Goal: Task Accomplishment & Management: Manage account settings

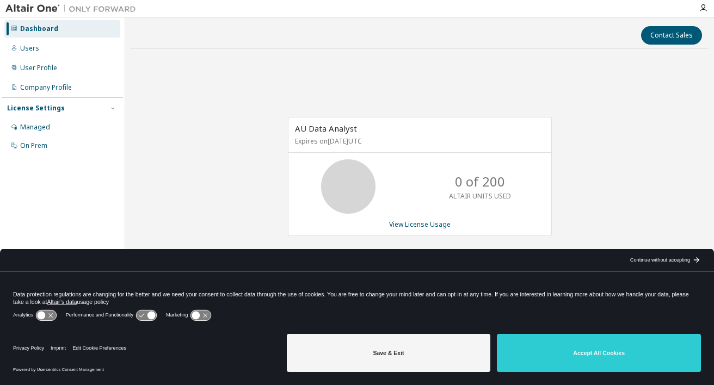
click at [568, 351] on button "Accept All Cookies" at bounding box center [599, 353] width 204 height 38
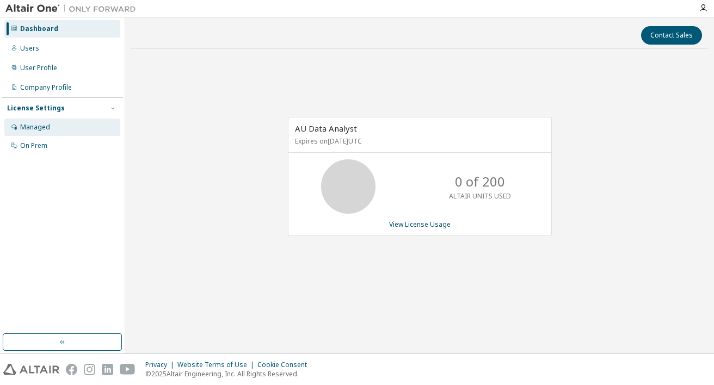
click at [37, 128] on div "Managed" at bounding box center [35, 127] width 30 height 9
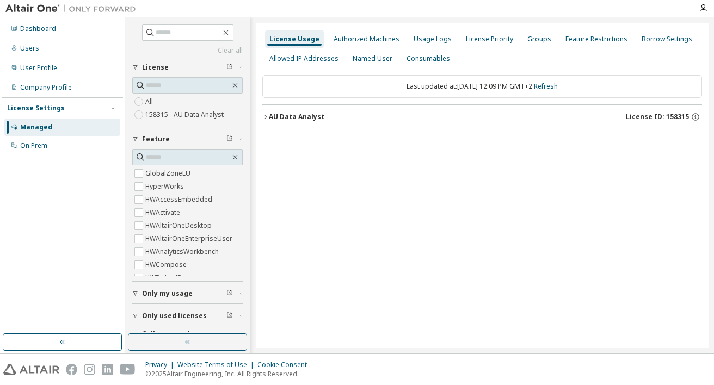
click at [266, 119] on icon "button" at bounding box center [265, 117] width 7 height 7
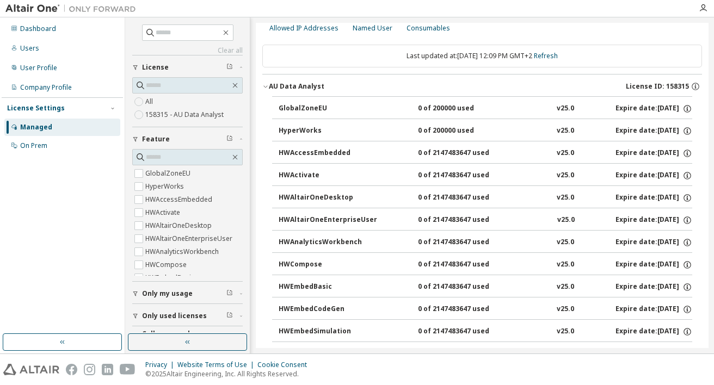
scroll to position [30, 0]
click at [267, 86] on icon "button" at bounding box center [265, 86] width 7 height 7
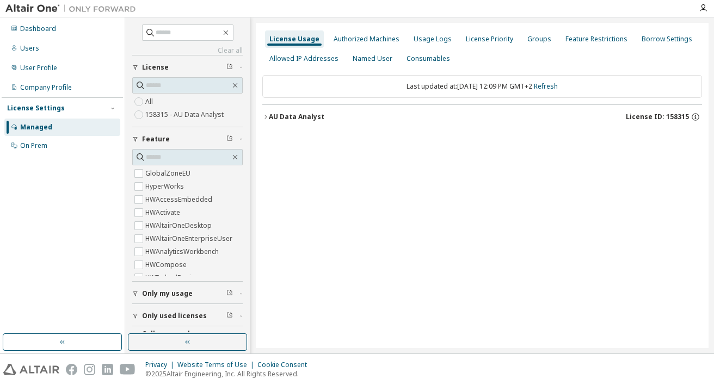
scroll to position [0, 0]
click at [268, 117] on icon "button" at bounding box center [265, 117] width 7 height 7
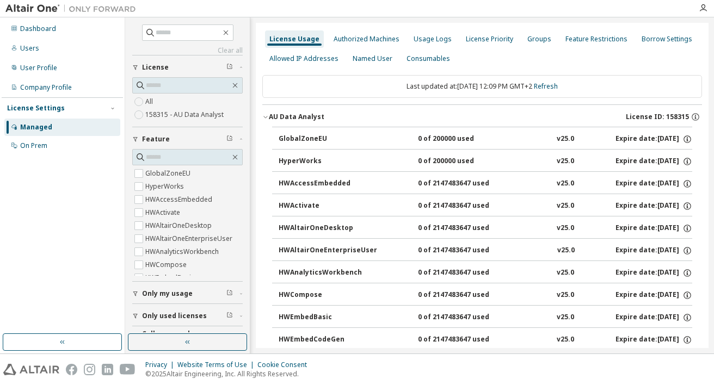
click at [267, 116] on icon "button" at bounding box center [265, 117] width 7 height 7
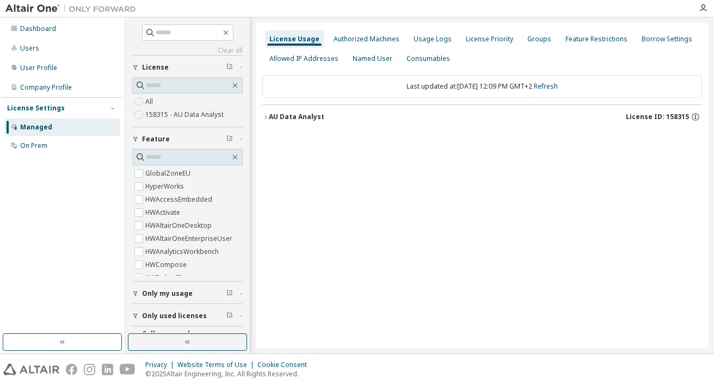
click at [268, 117] on icon "button" at bounding box center [265, 117] width 7 height 7
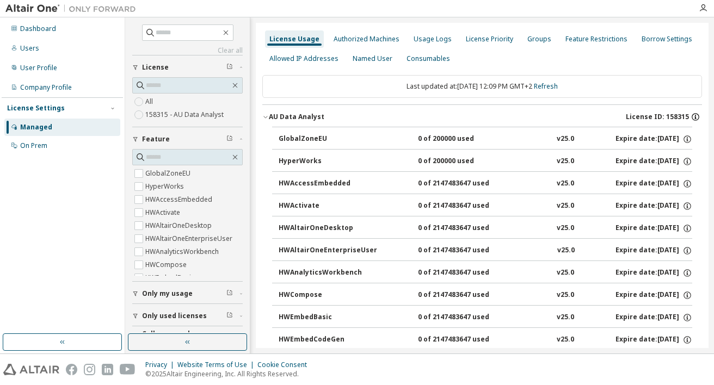
click at [690, 117] on icon "button" at bounding box center [695, 117] width 10 height 10
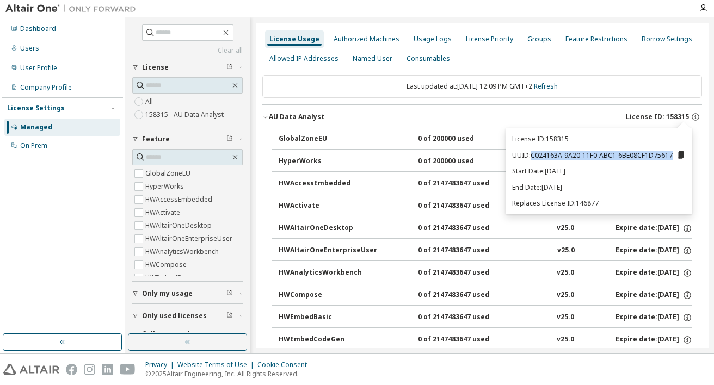
drag, startPoint x: 534, startPoint y: 158, endPoint x: 679, endPoint y: 153, distance: 145.9
click at [679, 153] on p "UUID: C024163A-9A20-11F0-ABC1-6BE08CF1D75617" at bounding box center [599, 155] width 174 height 10
click at [682, 155] on icon at bounding box center [681, 155] width 6 height 8
